Goal: Book appointment/travel/reservation

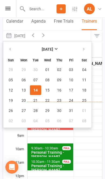
scroll to position [0, 153]
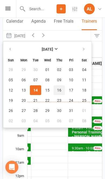
click at [61, 89] on button "16" at bounding box center [59, 90] width 11 height 10
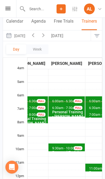
scroll to position [0, 173]
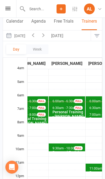
click at [28, 37] on button "[DATE]" at bounding box center [15, 35] width 25 height 11
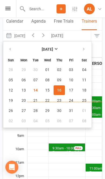
click at [35, 101] on span "21" at bounding box center [35, 100] width 4 height 4
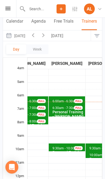
click at [28, 37] on button "[DATE]" at bounding box center [15, 35] width 25 height 11
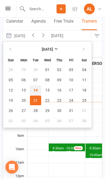
click at [38, 90] on button "14" at bounding box center [35, 90] width 11 height 10
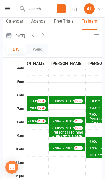
click at [46, 37] on icon "button" at bounding box center [43, 35] width 6 height 6
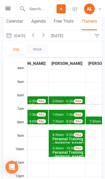
click at [26, 35] on button "[DATE]" at bounding box center [15, 35] width 25 height 11
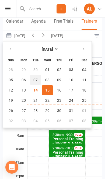
click at [36, 80] on span "07" at bounding box center [35, 80] width 4 height 4
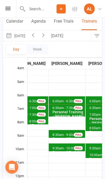
click at [74, 133] on div "FULL" at bounding box center [78, 135] width 9 height 4
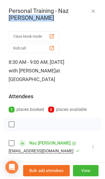
click at [96, 9] on button "button" at bounding box center [93, 11] width 6 height 6
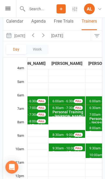
click at [67, 36] on button "[DATE]" at bounding box center [58, 35] width 19 height 11
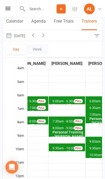
click at [60, 117] on span "7:30am - 8:00am Personal Training - [PERSON_NAME] FULL" at bounding box center [67, 121] width 36 height 8
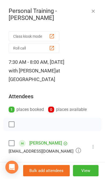
click at [95, 9] on icon "button" at bounding box center [93, 10] width 5 height 5
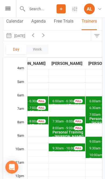
click at [57, 130] on div "Personal Training - [PERSON_NAME]" at bounding box center [68, 134] width 32 height 9
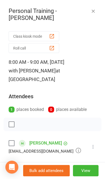
click at [95, 11] on icon "button" at bounding box center [93, 10] width 5 height 5
